Goal: Task Accomplishment & Management: Register for event/course

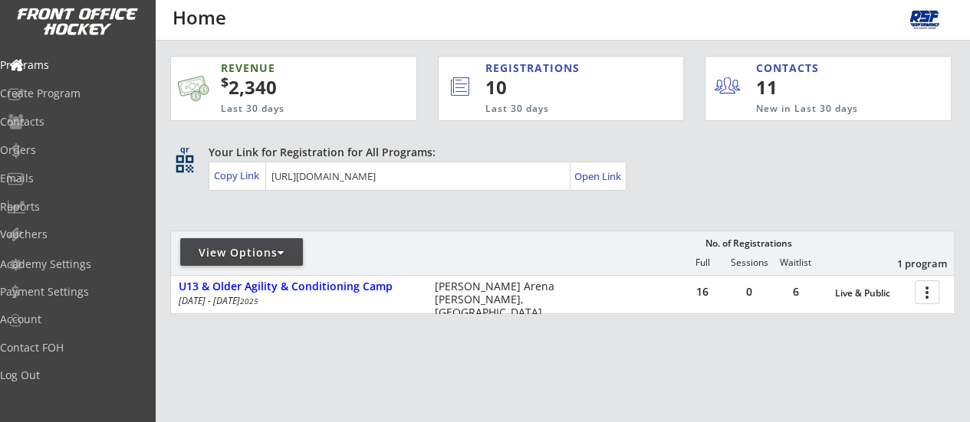
scroll to position [59, 0]
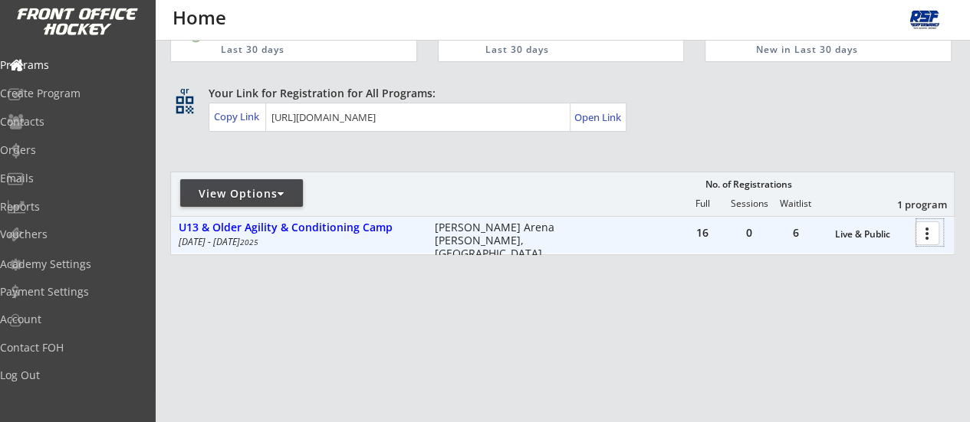
click at [918, 240] on div at bounding box center [929, 232] width 27 height 27
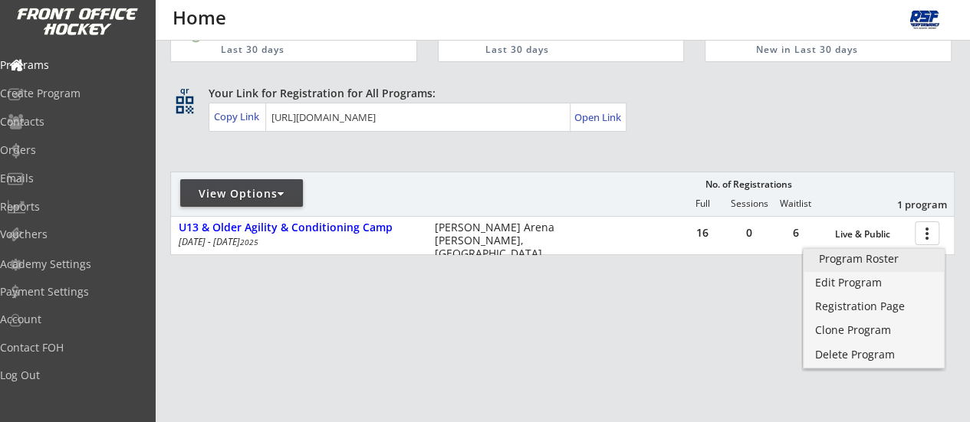
click at [848, 264] on div "Program Roster" at bounding box center [874, 259] width 110 height 11
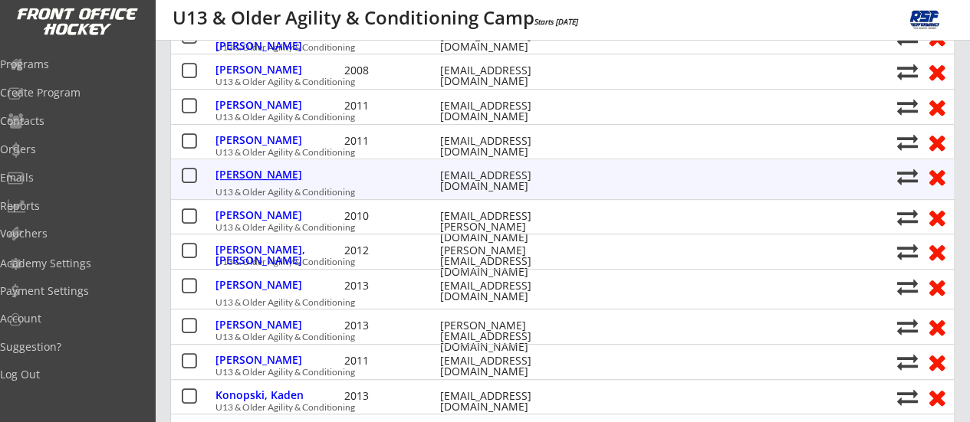
scroll to position [283, 0]
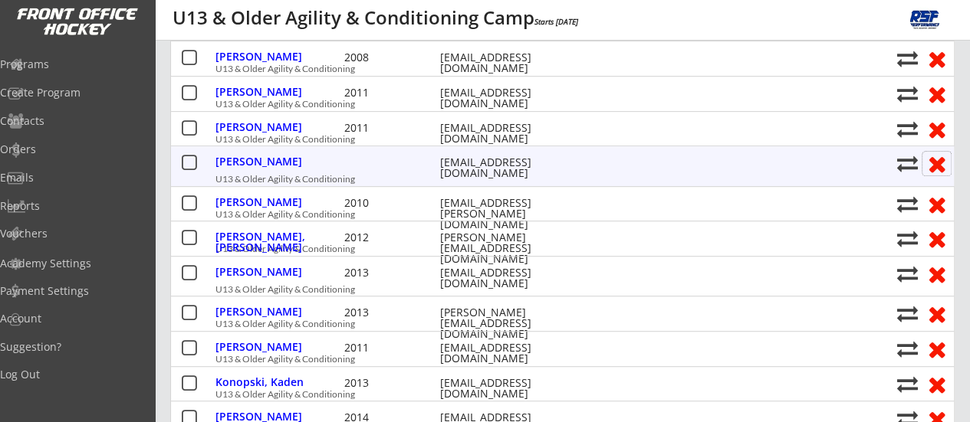
click at [938, 168] on button at bounding box center [936, 164] width 28 height 24
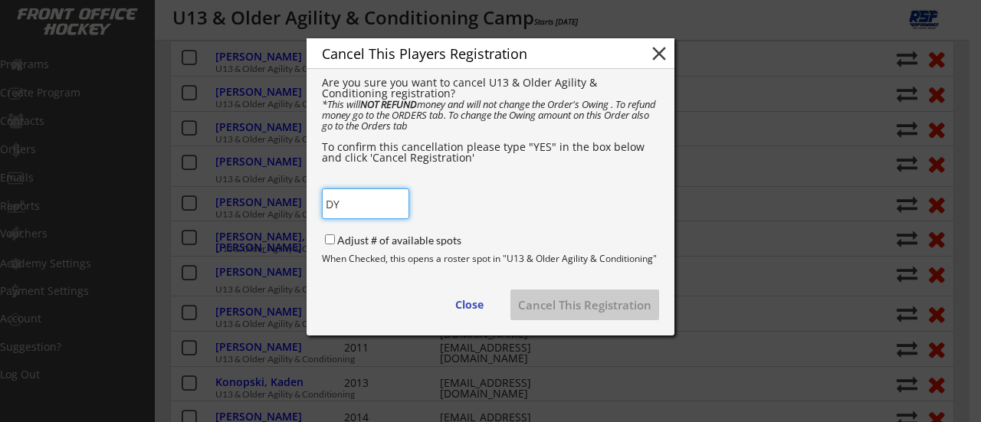
type input "D"
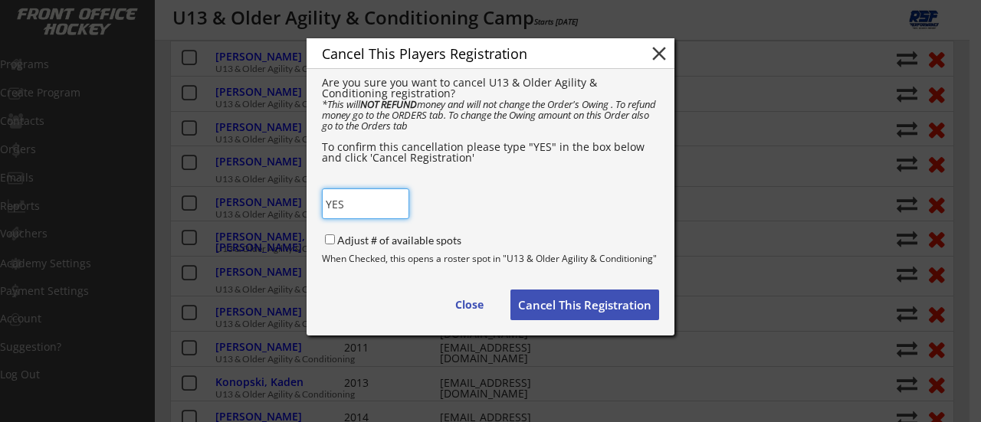
type input "YES"
click at [599, 306] on button "Cancel This Registration" at bounding box center [584, 305] width 149 height 31
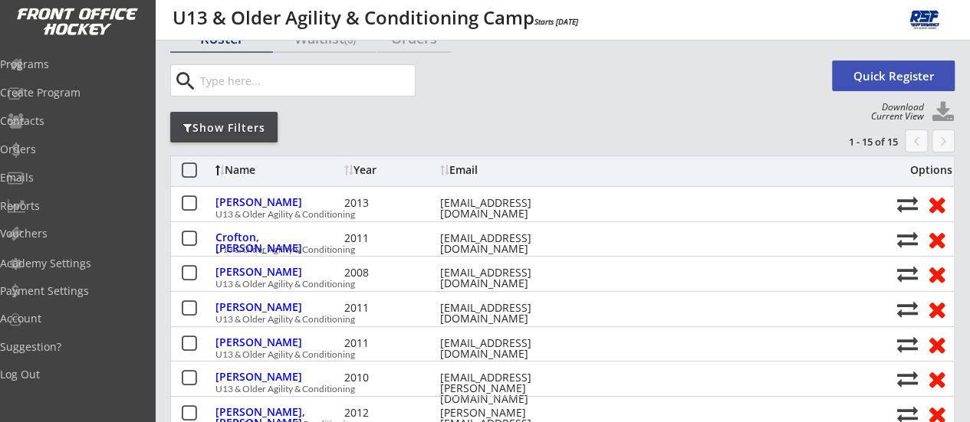
scroll to position [54, 0]
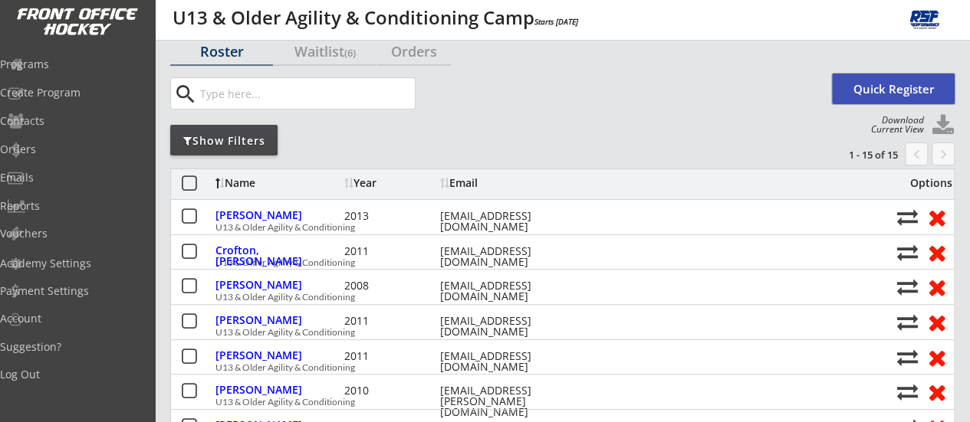
click at [894, 89] on button "Quick Register" at bounding box center [893, 89] width 123 height 31
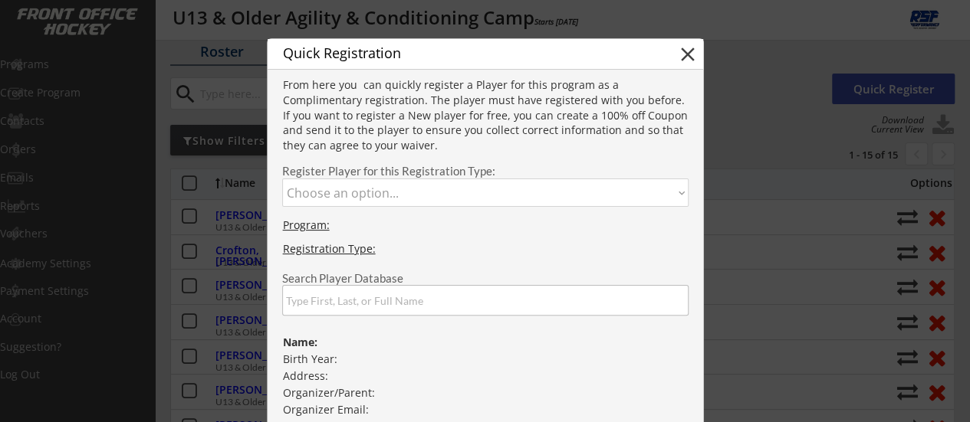
click at [359, 194] on select "Choose an option... U13 & Older Agility & Conditioning" at bounding box center [485, 193] width 406 height 28
select select ""1348695171700984260__LOOKUP__1751061153431x826565631473352700""
click at [282, 179] on select "Choose an option... U13 & Older Agility & Conditioning" at bounding box center [485, 193] width 406 height 28
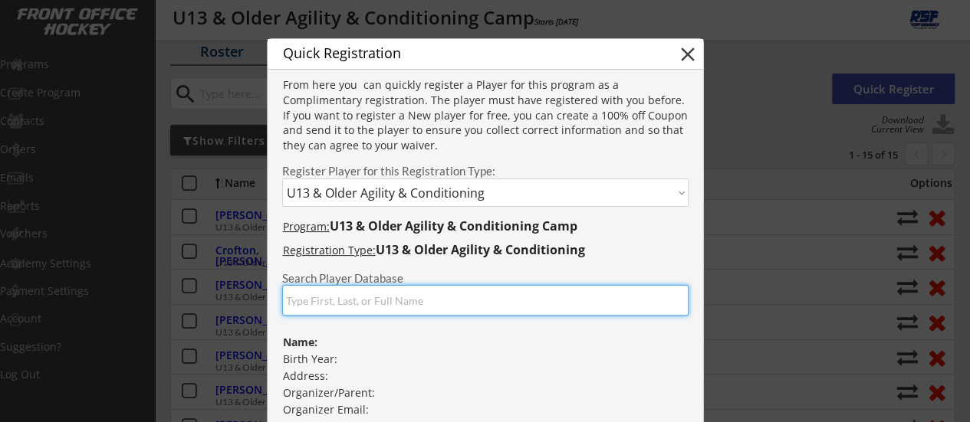
click at [314, 313] on input "input" at bounding box center [485, 300] width 406 height 31
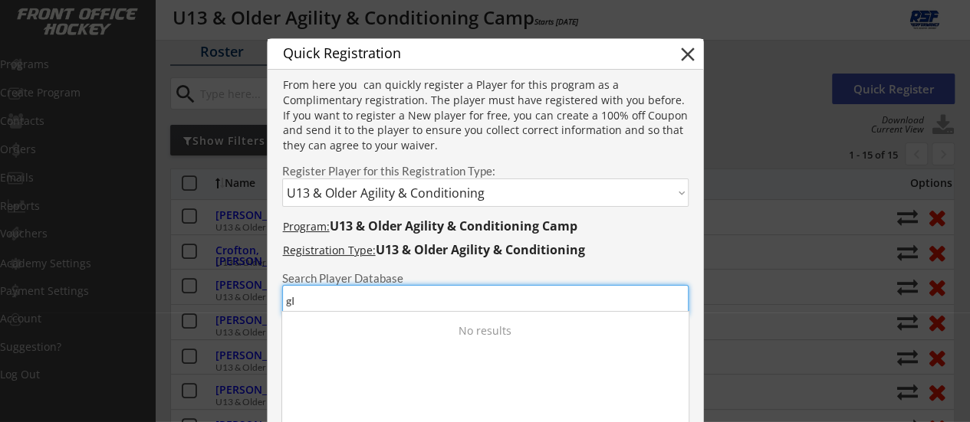
type input "g"
type input "G"
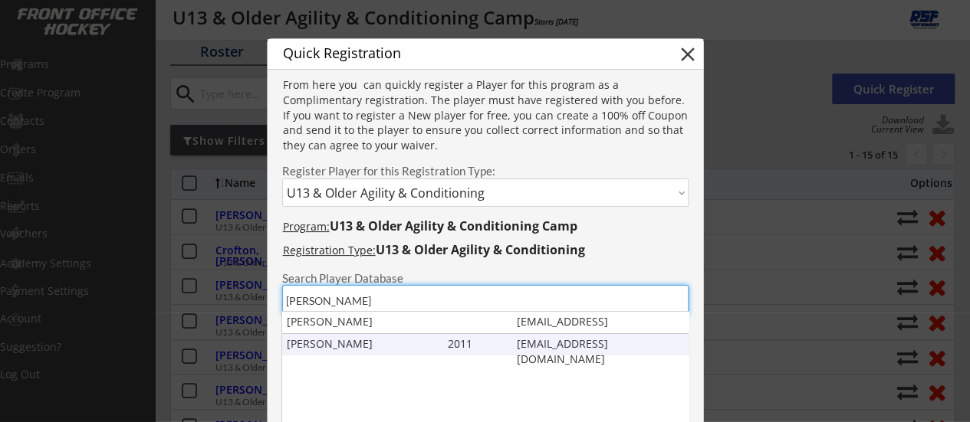
type input "Dibattista"
click at [360, 341] on div "Giovanni Dibattista" at bounding box center [364, 343] width 154 height 15
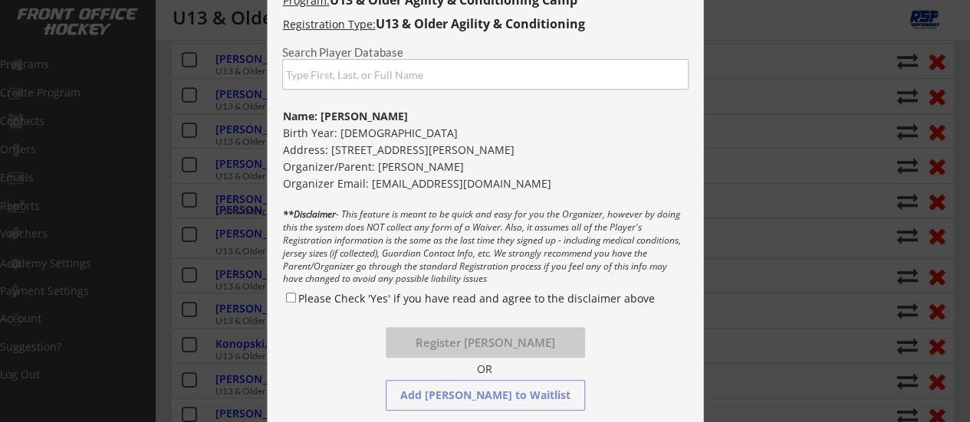
scroll to position [293, 0]
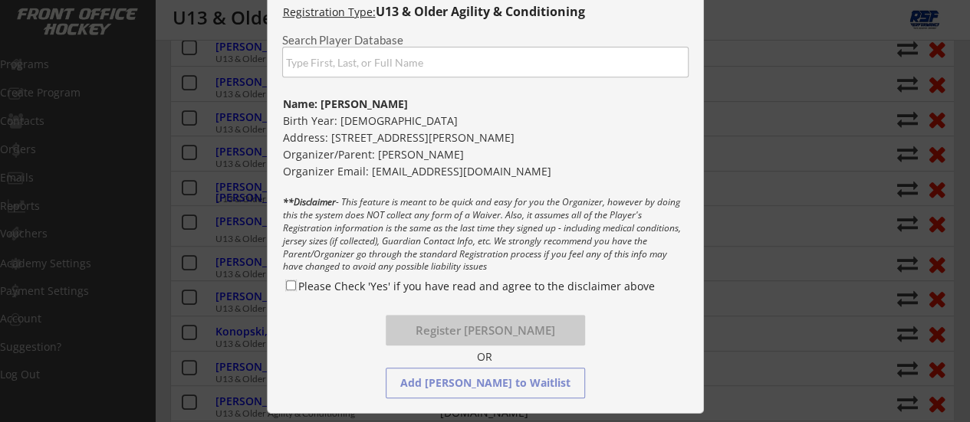
click at [289, 281] on input "Please Check 'Yes' if you have read and agree to the disclaimer above" at bounding box center [291, 286] width 10 height 10
checkbox input "true"
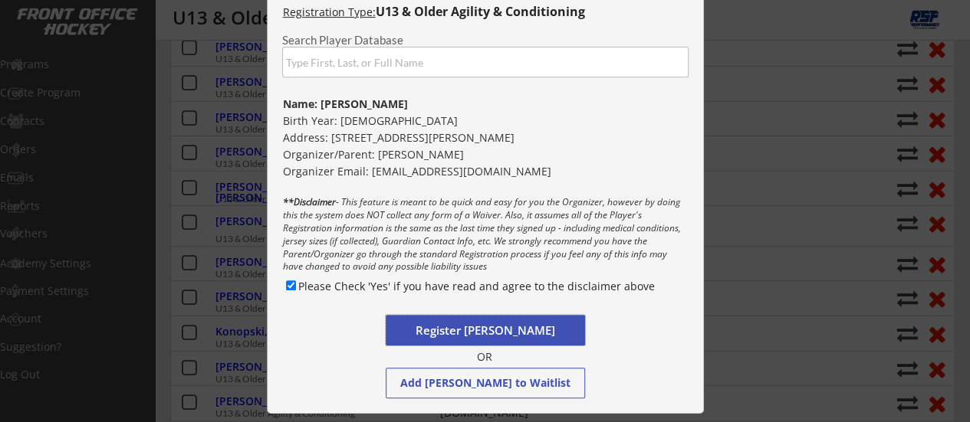
click at [498, 324] on button "Register Giovanni Dibattista" at bounding box center [485, 330] width 199 height 31
select select ""PLACEHOLDER_1427118222253""
checkbox input "false"
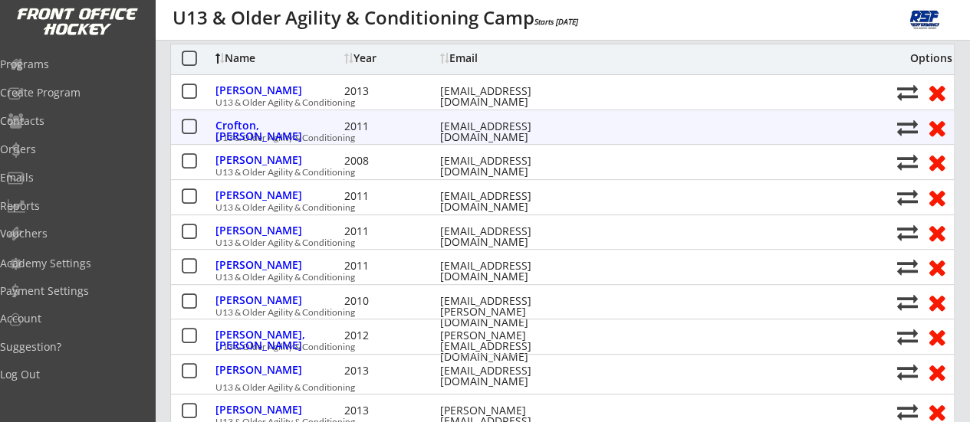
scroll to position [0, 0]
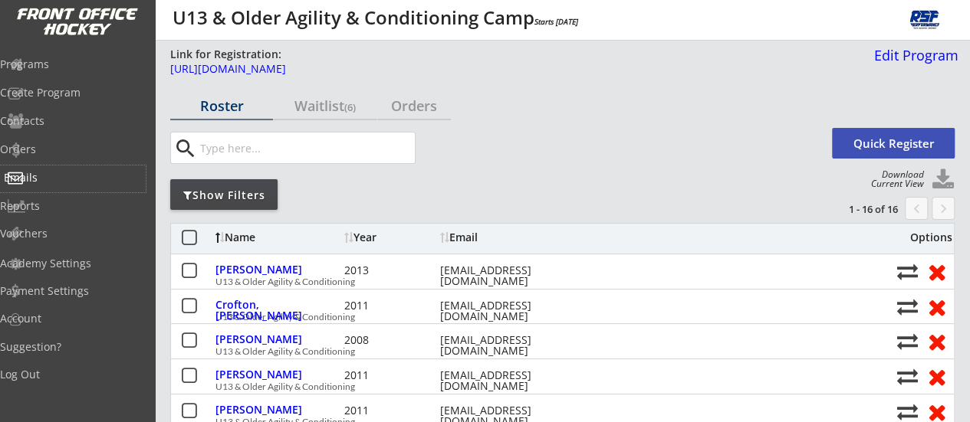
click at [61, 182] on div "Emails" at bounding box center [73, 177] width 138 height 11
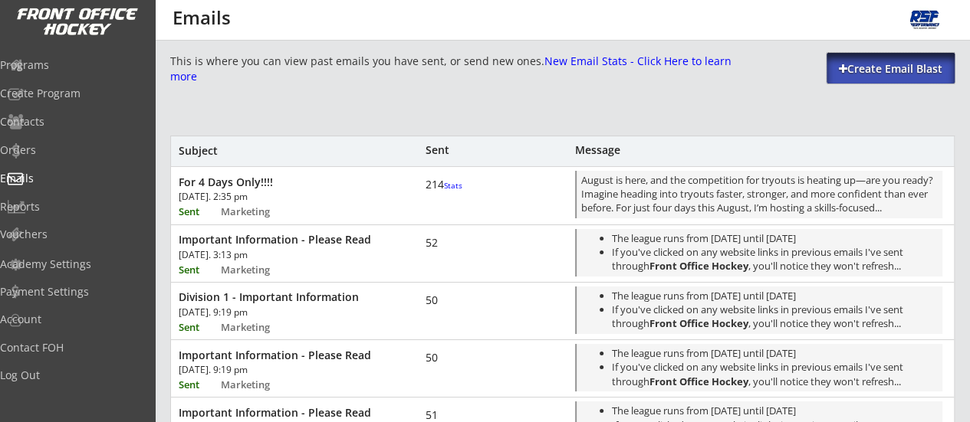
click at [886, 64] on div "Create Email Blast" at bounding box center [890, 68] width 128 height 15
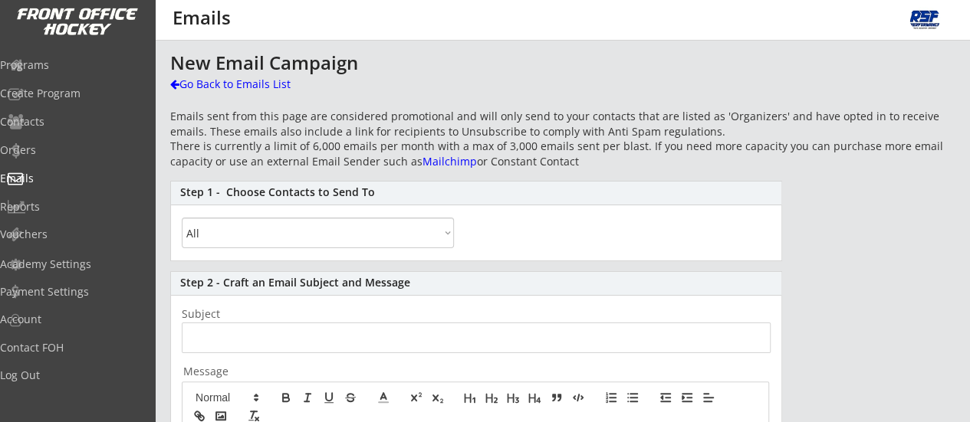
click at [320, 251] on div "Step 1 - Choose Contacts to Send To All By Specific Programs Within Birth Year …" at bounding box center [476, 221] width 612 height 80
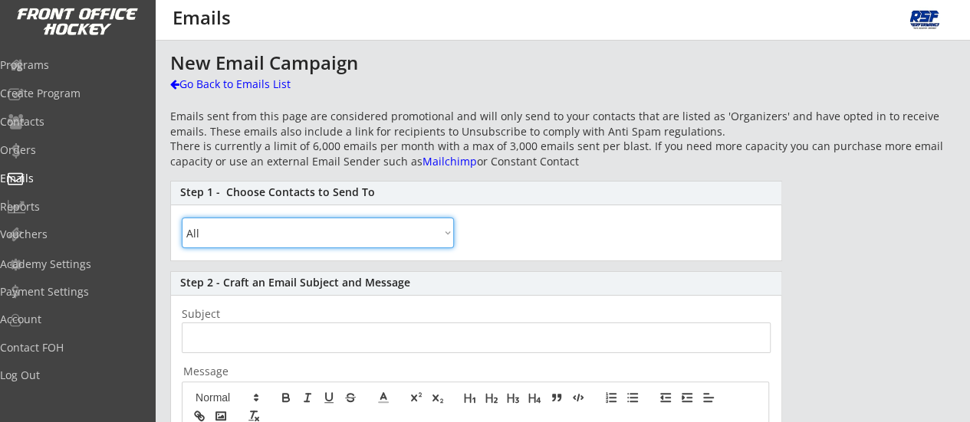
click at [305, 242] on select "All By Specific Programs Within Birth Year Range" at bounding box center [318, 233] width 272 height 31
select select ""By Specific Programs""
click at [182, 218] on select "All By Specific Programs Within Birth Year Range" at bounding box center [318, 233] width 272 height 31
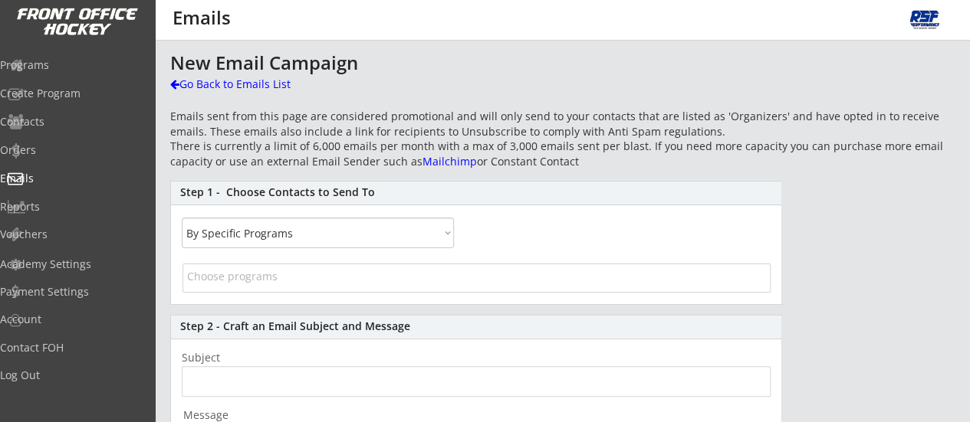
click at [251, 275] on input "search" at bounding box center [476, 276] width 579 height 15
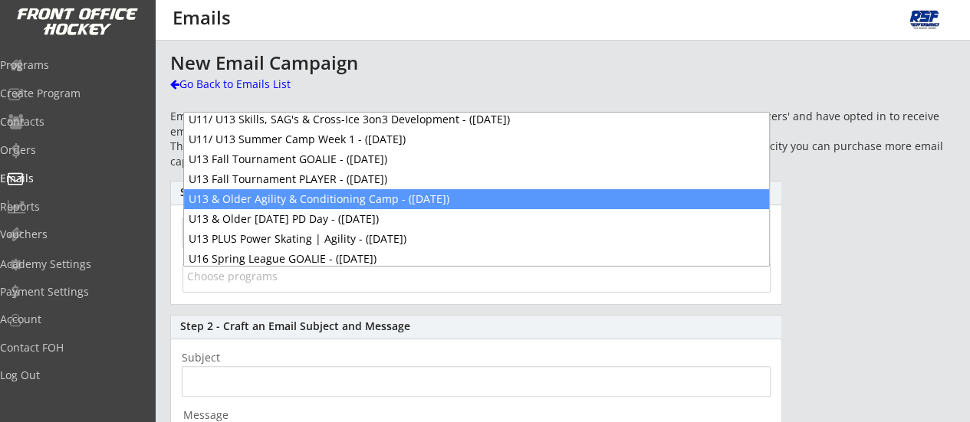
scroll to position [741, 0]
select select "1348695171700984260__LOOKUP__1751060969588x137471480382357500"
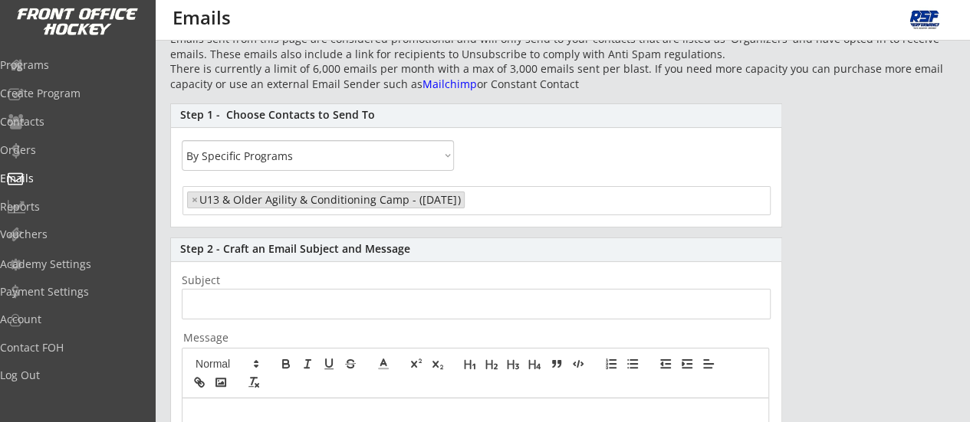
scroll to position [78, 0]
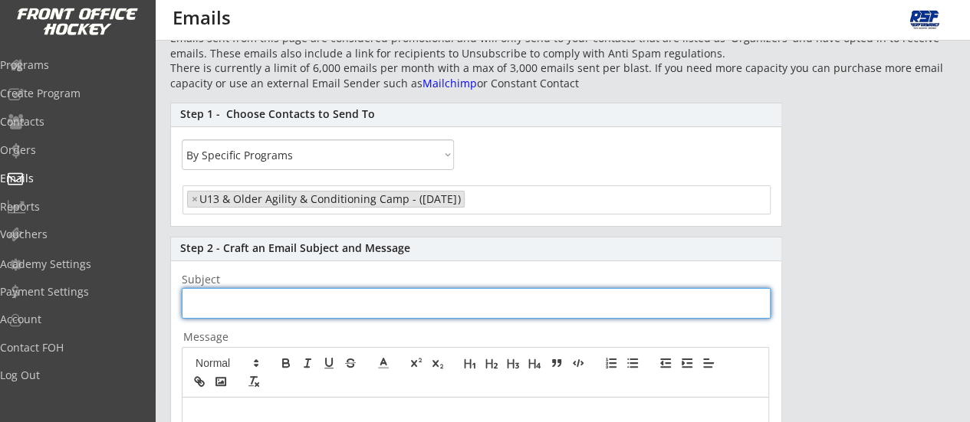
click at [232, 297] on input "input" at bounding box center [476, 303] width 589 height 31
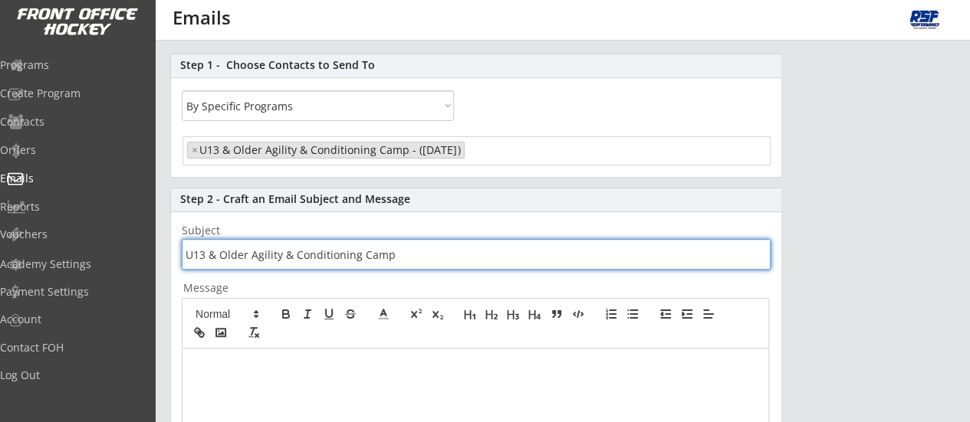
scroll to position [132, 0]
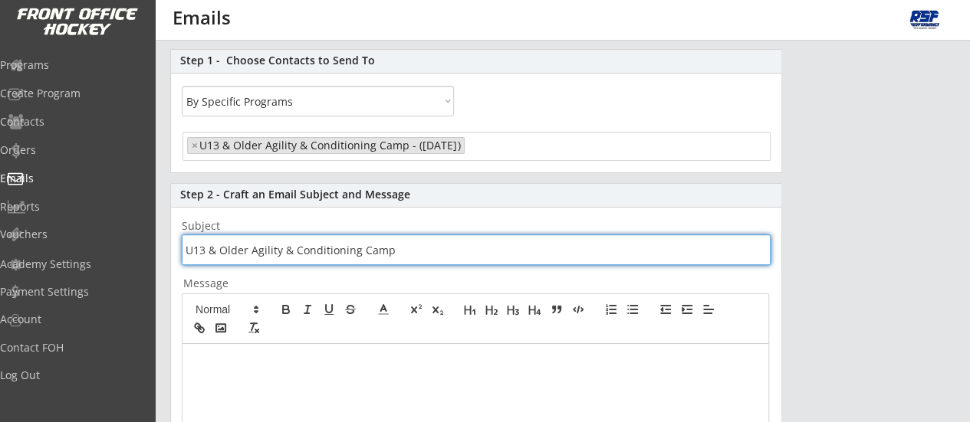
type input "U13 & Older Agility & Conditioning Camp"
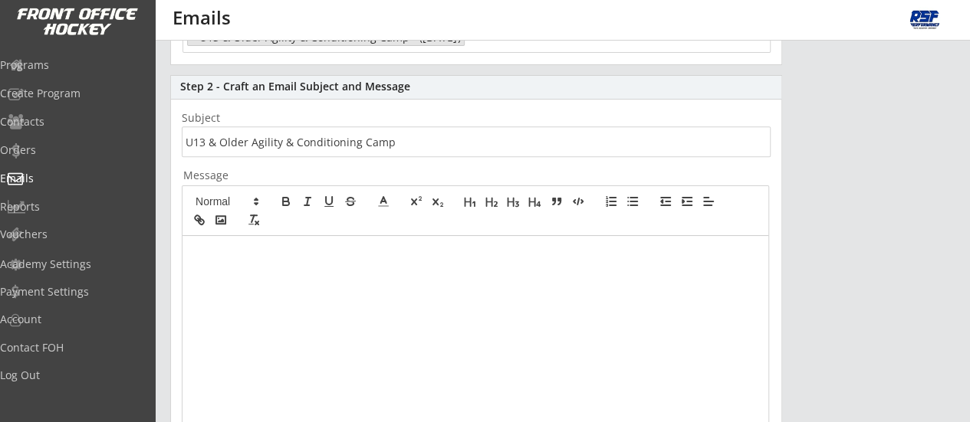
scroll to position [238, 0]
click at [218, 271] on div at bounding box center [475, 381] width 586 height 287
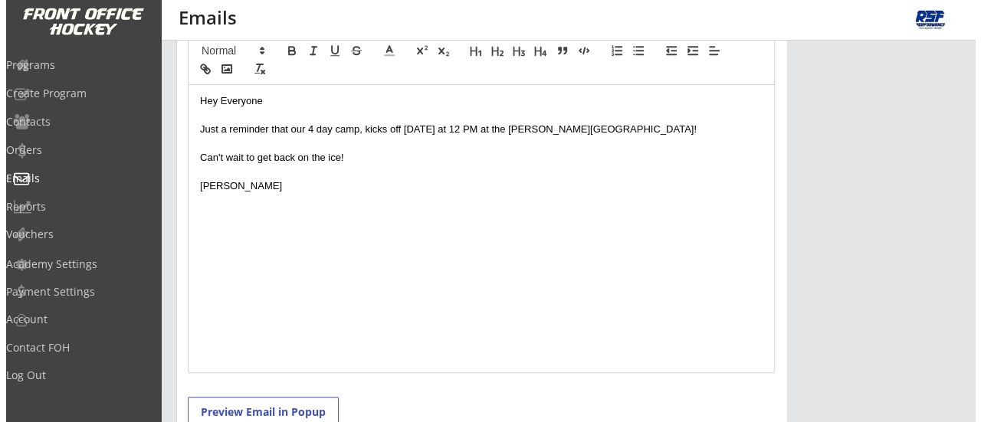
scroll to position [573, 0]
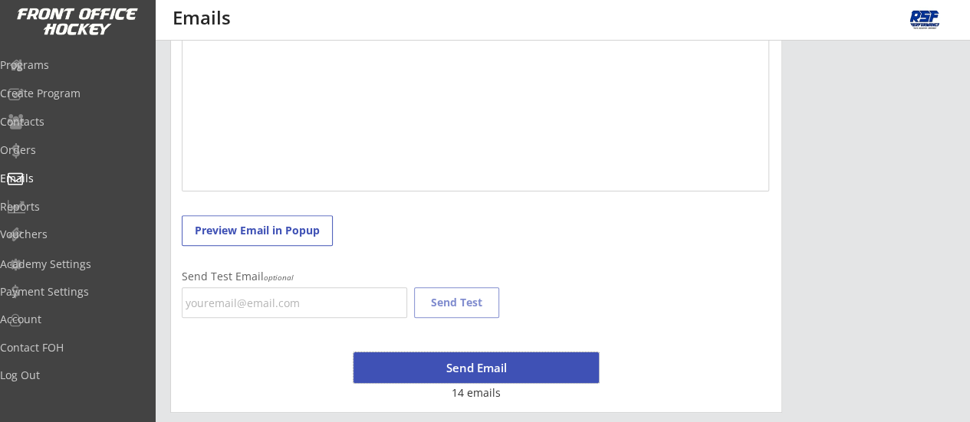
click at [465, 370] on button "Send Email" at bounding box center [475, 368] width 245 height 31
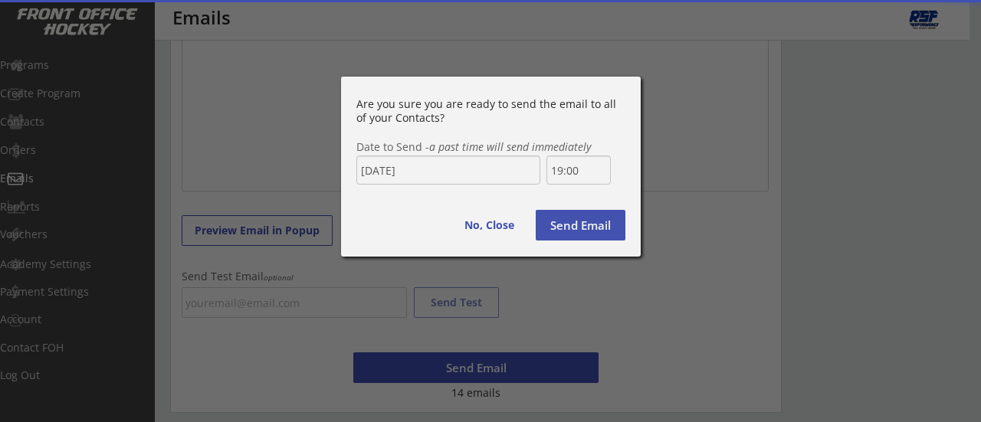
scroll to position [1211, 0]
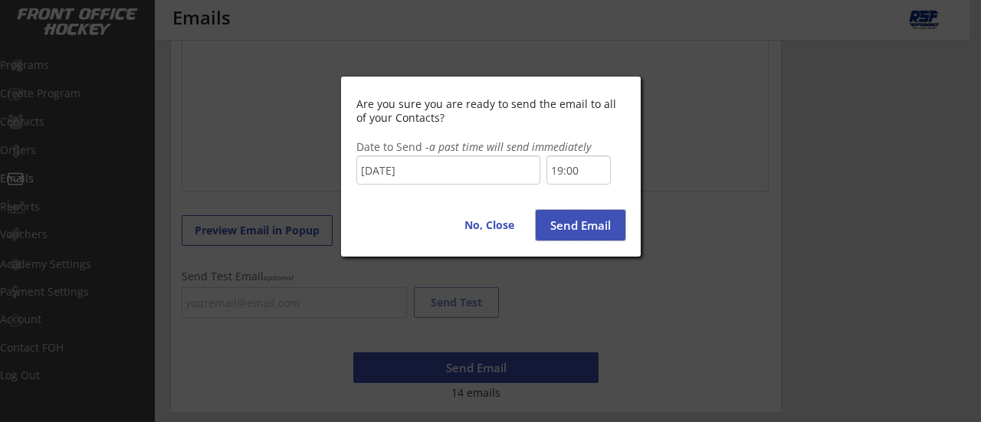
click at [583, 231] on button "Send Email" at bounding box center [581, 225] width 90 height 31
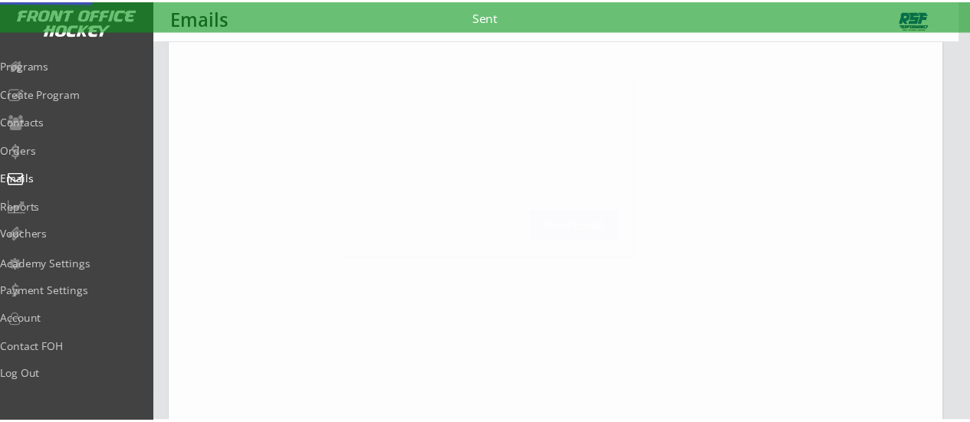
scroll to position [0, 0]
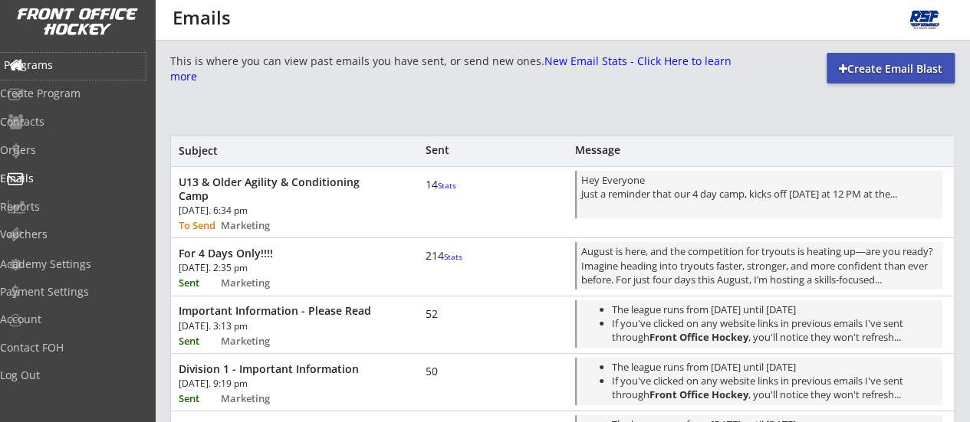
click at [67, 68] on div "Programs" at bounding box center [73, 65] width 138 height 11
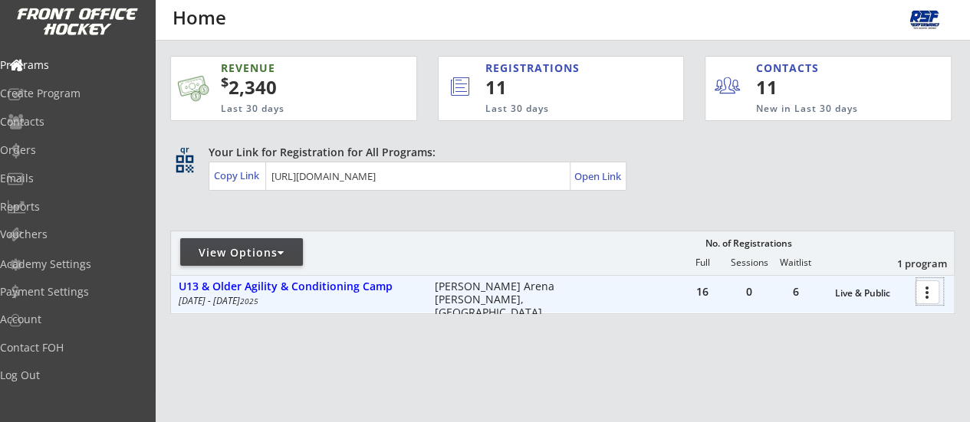
click at [926, 281] on div at bounding box center [929, 291] width 27 height 27
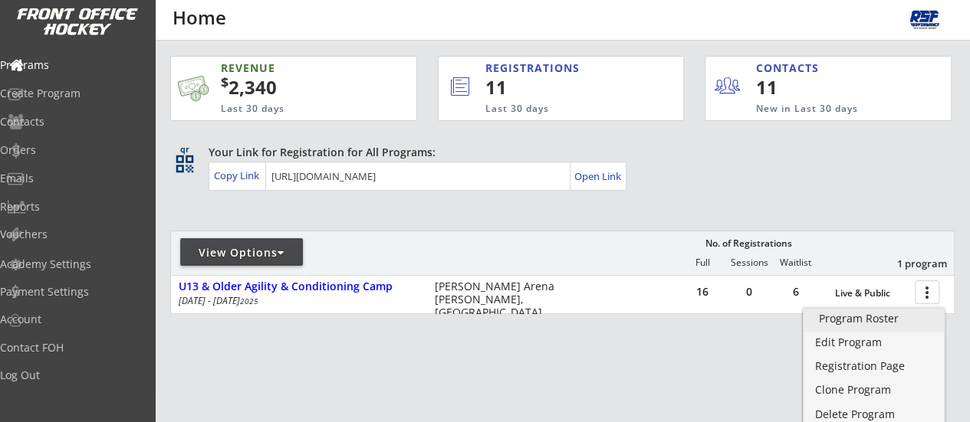
click at [845, 327] on link "Program Roster" at bounding box center [873, 320] width 141 height 23
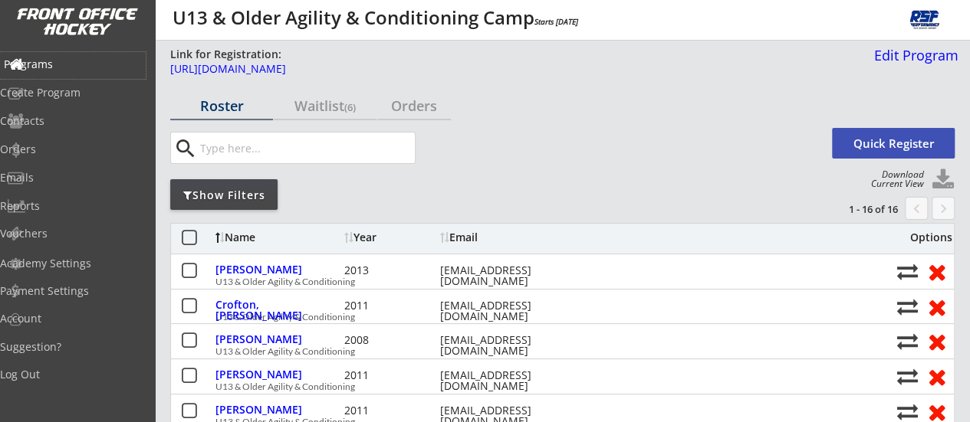
click at [66, 71] on div "Programs" at bounding box center [73, 65] width 146 height 27
